Goal: Information Seeking & Learning: Learn about a topic

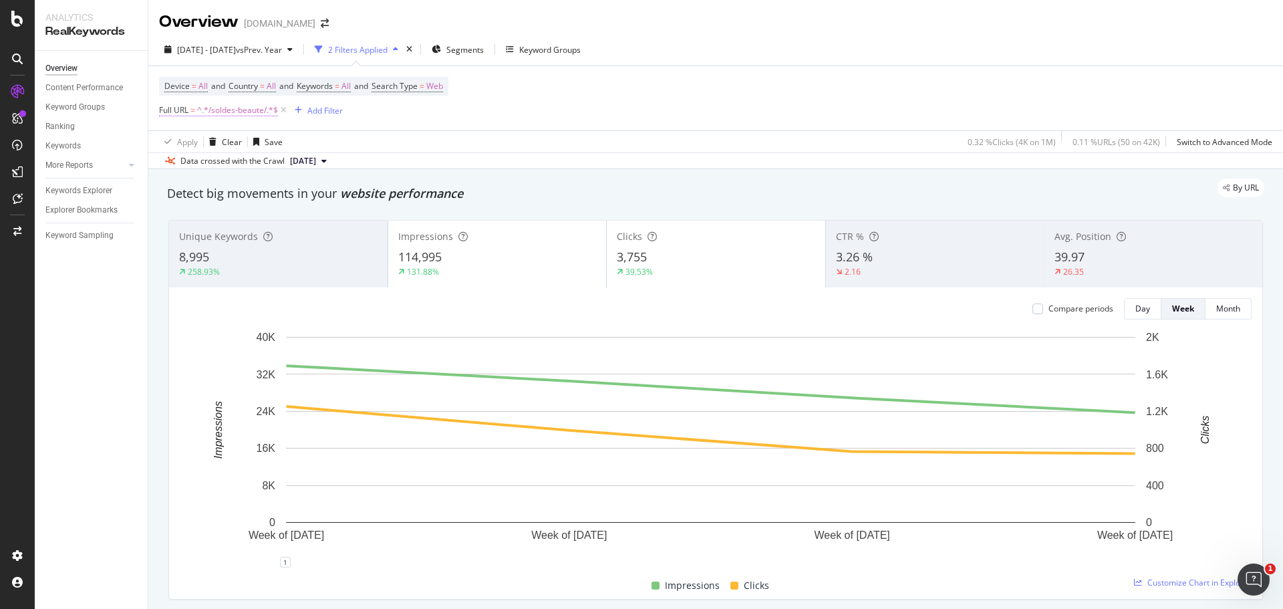
click at [239, 107] on span "^.*/soldes-beaute/.*$" at bounding box center [237, 110] width 81 height 19
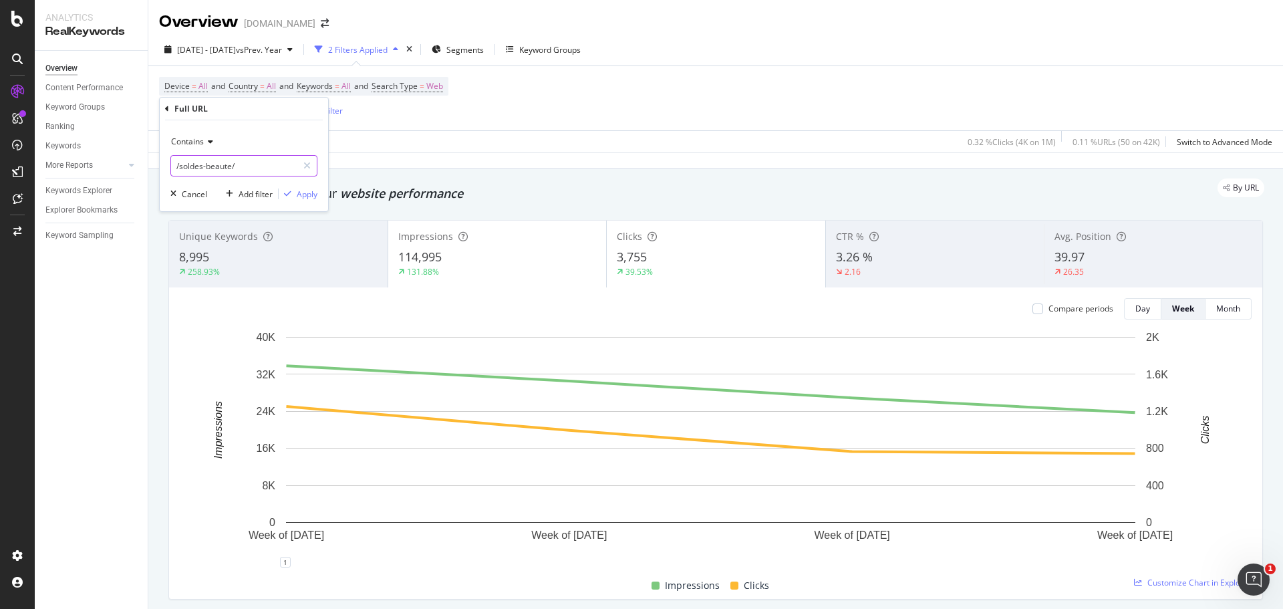
paste input "aint-valentin"
type input "/saint-valentin/"
click at [297, 196] on div "Apply" at bounding box center [307, 194] width 21 height 11
